Goal: Find contact information: Find contact information

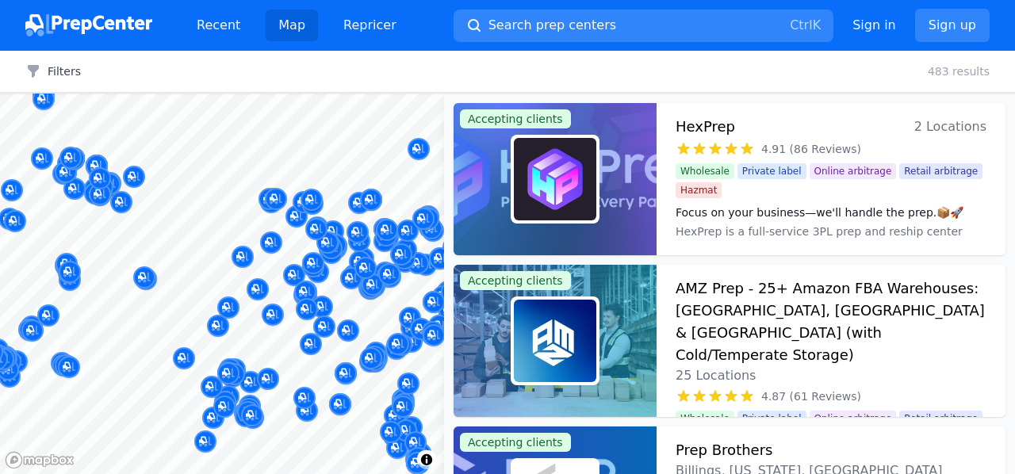
click at [544, 30] on span "Search prep centers" at bounding box center [553, 25] width 128 height 19
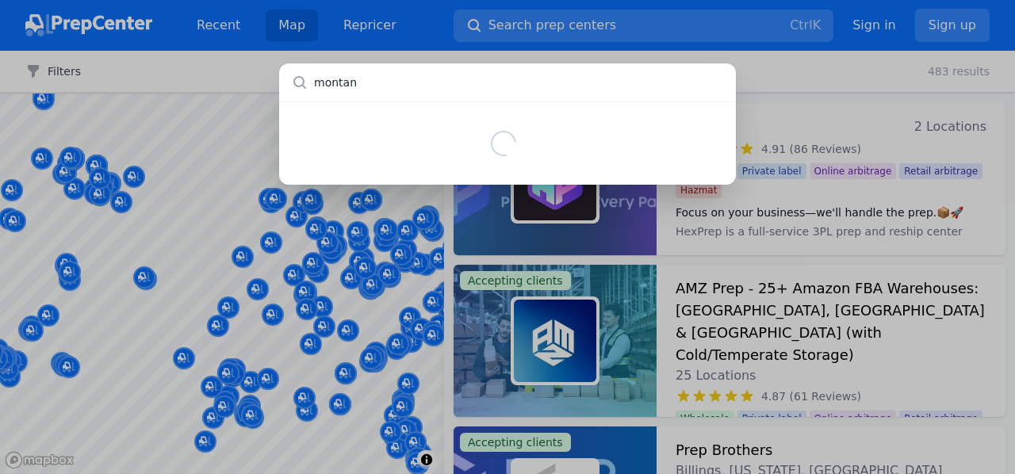
type input "[US_STATE]"
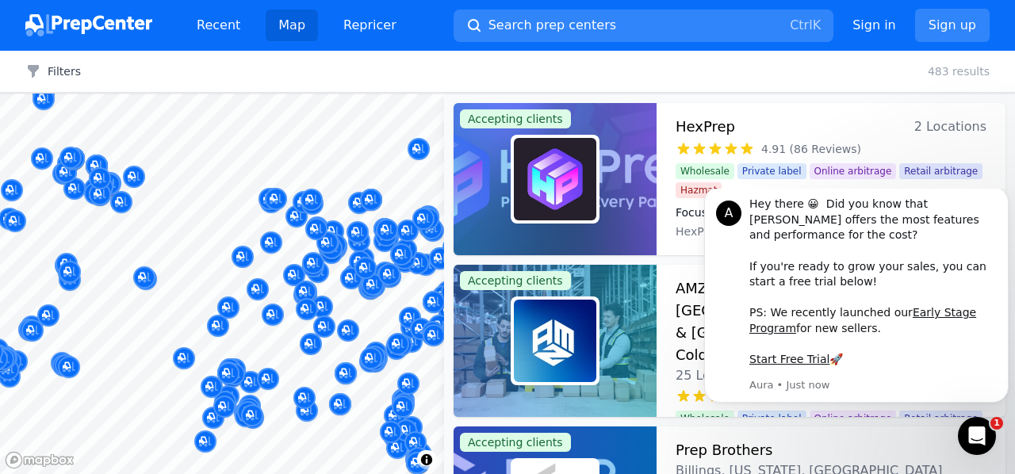
click at [823, 99] on div at bounding box center [507, 237] width 1015 height 474
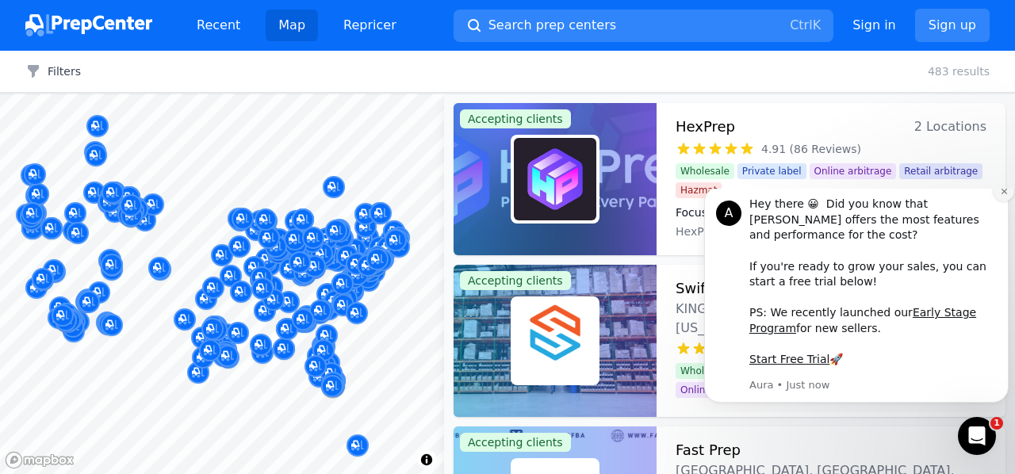
click at [1001, 196] on icon "Dismiss notification" at bounding box center [1004, 191] width 9 height 9
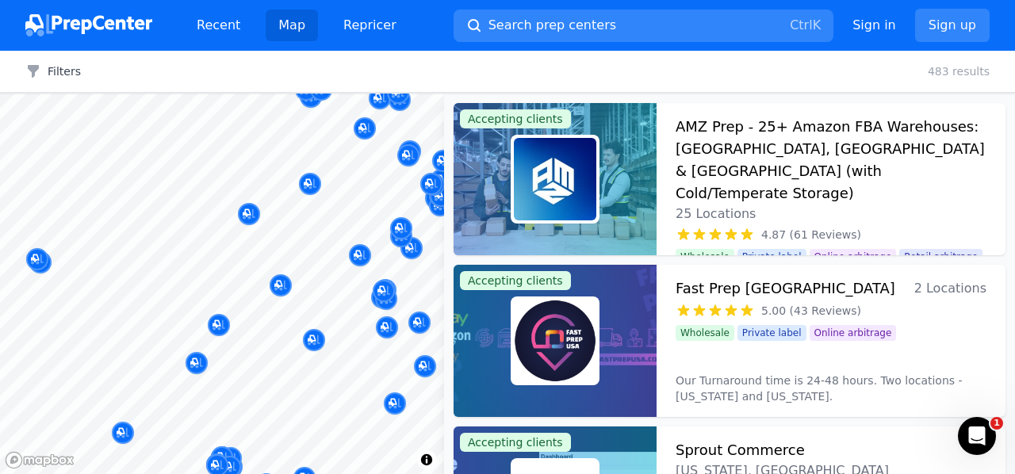
click at [210, 245] on body "Recent Map Repricer Search prep centers Ctrl K Open main menu Sign in Sign up F…" at bounding box center [507, 237] width 1015 height 474
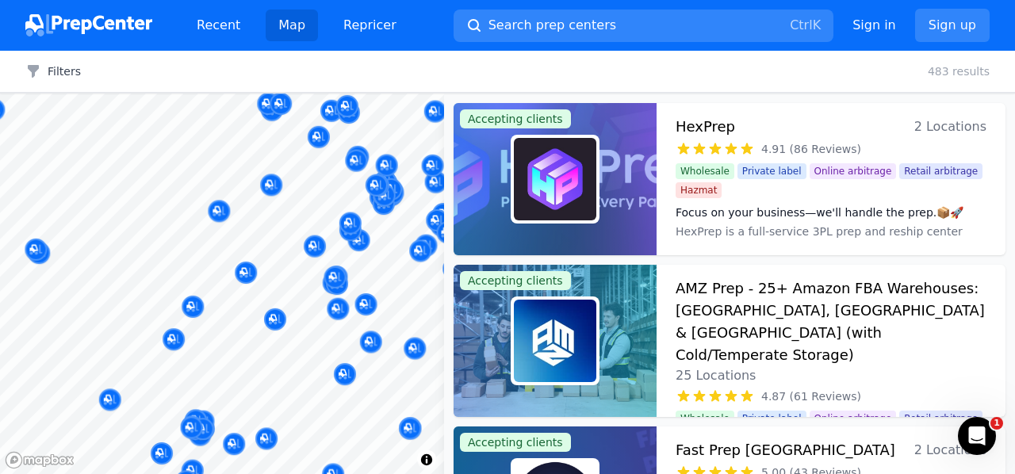
drag, startPoint x: 123, startPoint y: 207, endPoint x: 156, endPoint y: 194, distance: 35.6
click at [155, 194] on body "Recent Map Repricer Search prep centers Ctrl K Open main menu Sign in Sign up F…" at bounding box center [507, 237] width 1015 height 474
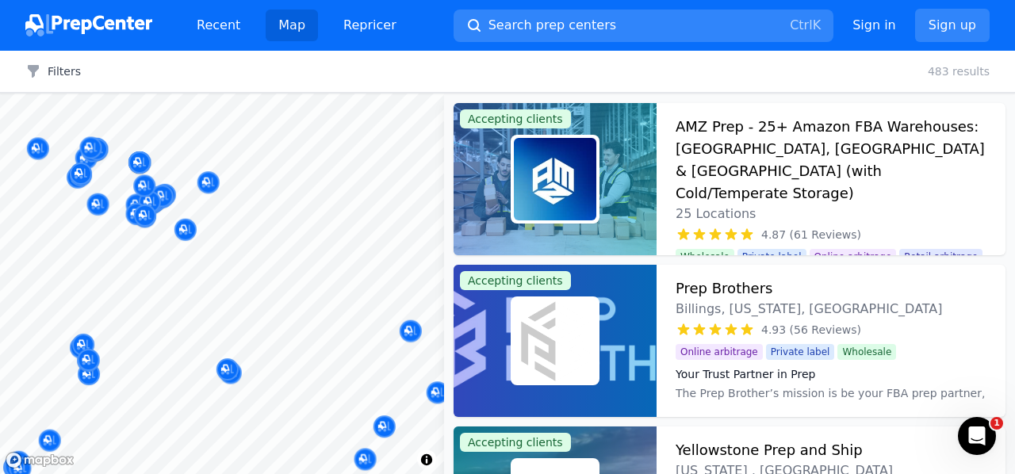
click at [198, 205] on body "Recent Map Repricer Search prep centers Ctrl K Open main menu Sign in Sign up F…" at bounding box center [507, 237] width 1015 height 474
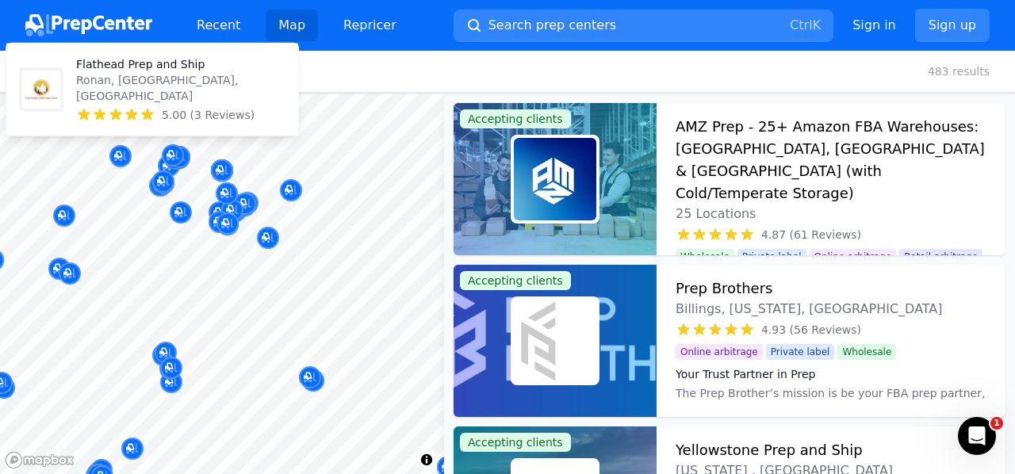
click at [63, 99] on div "Flathead Prep and Ship Ronan, [GEOGRAPHIC_DATA], [GEOGRAPHIC_DATA] 5.00 (3 Revi…" at bounding box center [152, 89] width 279 height 79
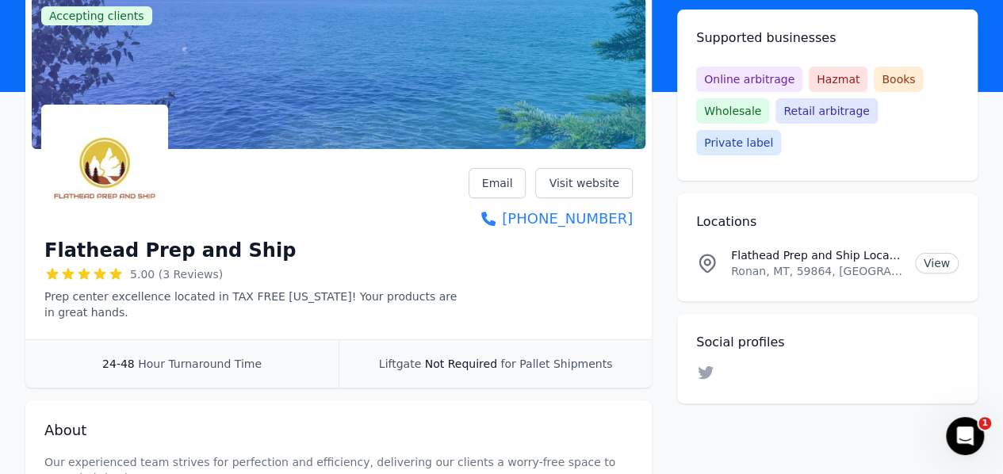
scroll to position [113, 0]
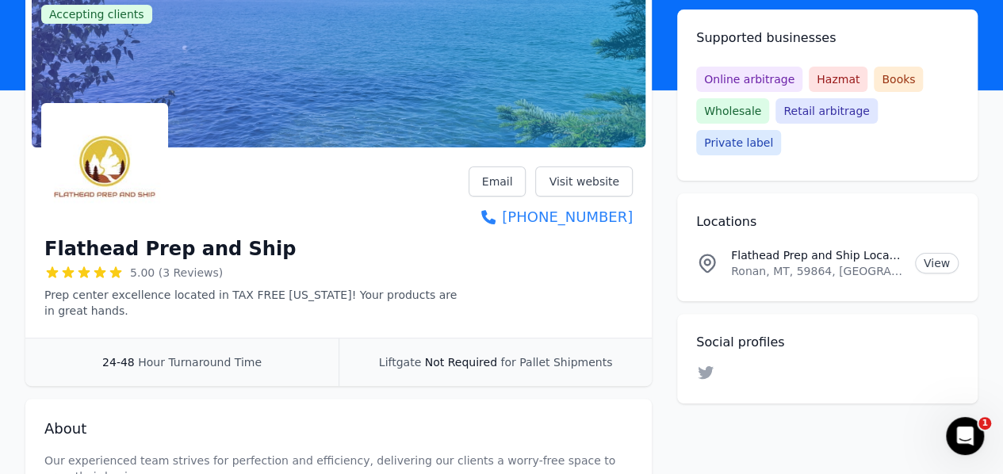
drag, startPoint x: 649, startPoint y: 217, endPoint x: 639, endPoint y: 227, distance: 14.0
click at [639, 227] on div "Flathead Prep and Ship 5.00 (3 Reviews) Prep center excellence located in TAX F…" at bounding box center [338, 246] width 627 height 184
copy link "[PHONE_NUMBER]"
